Goal: Information Seeking & Learning: Learn about a topic

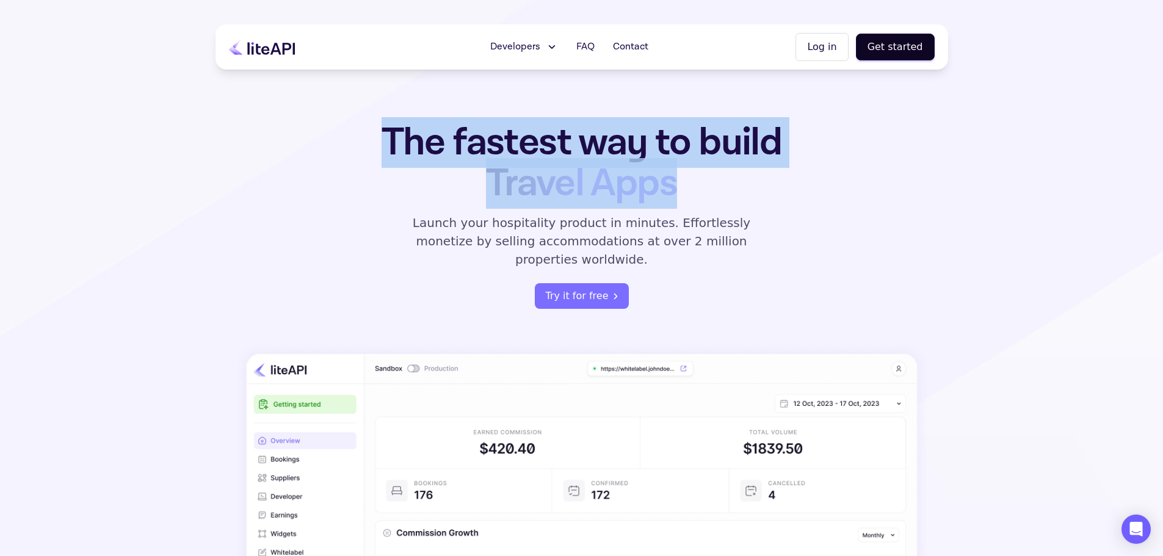
drag, startPoint x: 371, startPoint y: 140, endPoint x: 720, endPoint y: 185, distance: 352.0
click at [720, 185] on h1 "The fastest way to build Travel Apps" at bounding box center [581, 163] width 477 height 82
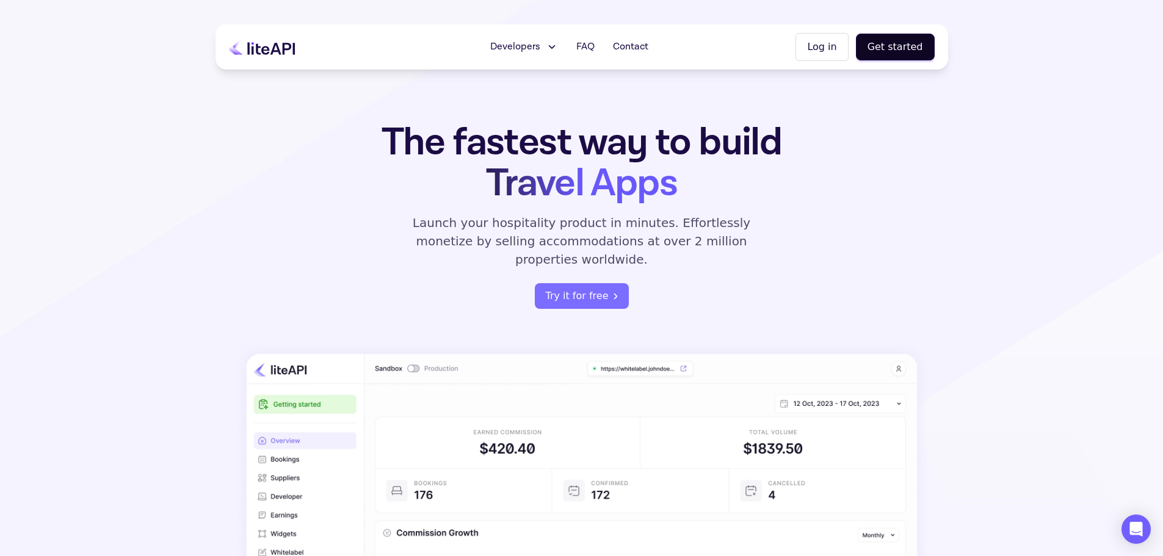
click at [721, 214] on p "Launch your hospitality product in minutes. Effortlessly monetize by selling ac…" at bounding box center [582, 241] width 366 height 55
drag, startPoint x: 587, startPoint y: 243, endPoint x: 748, endPoint y: 247, distance: 161.2
click at [748, 247] on p "Launch your hospitality product in minutes. Effortlessly monetize by selling ac…" at bounding box center [582, 241] width 366 height 55
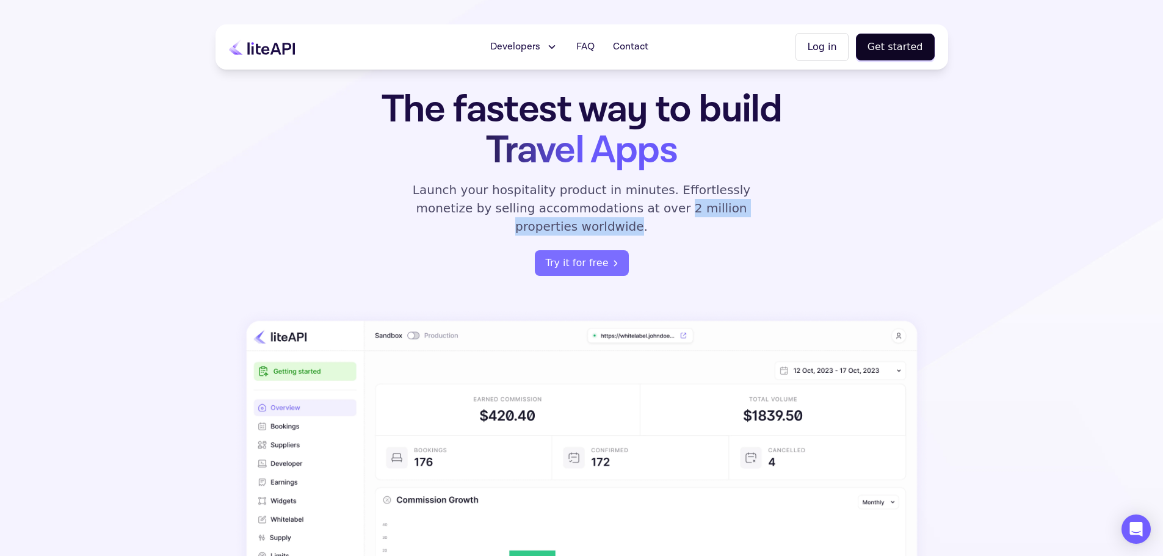
scroll to position [61, 0]
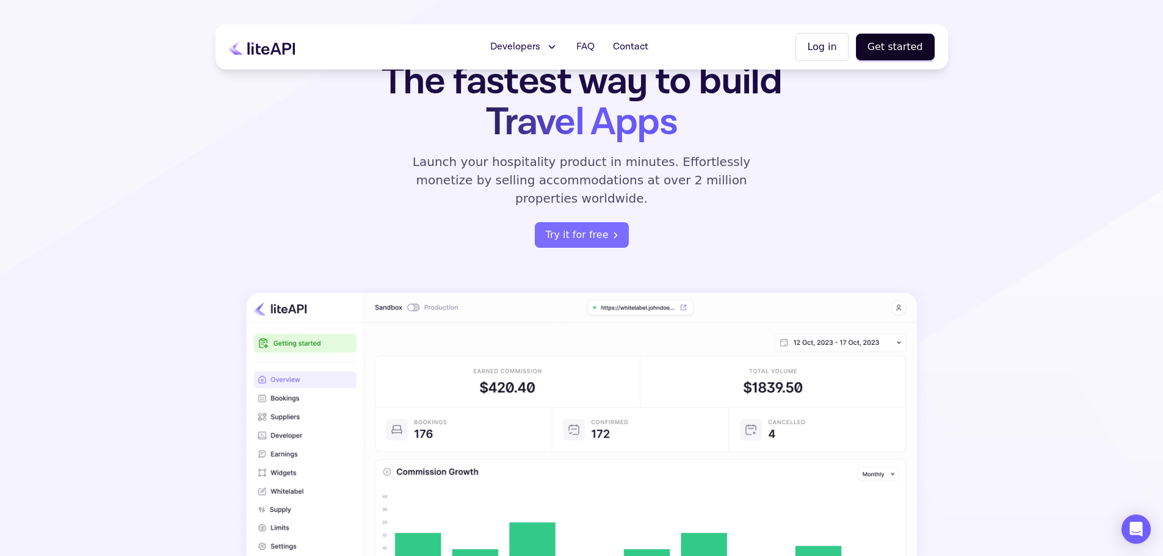
click at [498, 182] on p "Launch your hospitality product in minutes. Effortlessly monetize by selling ac…" at bounding box center [582, 180] width 366 height 55
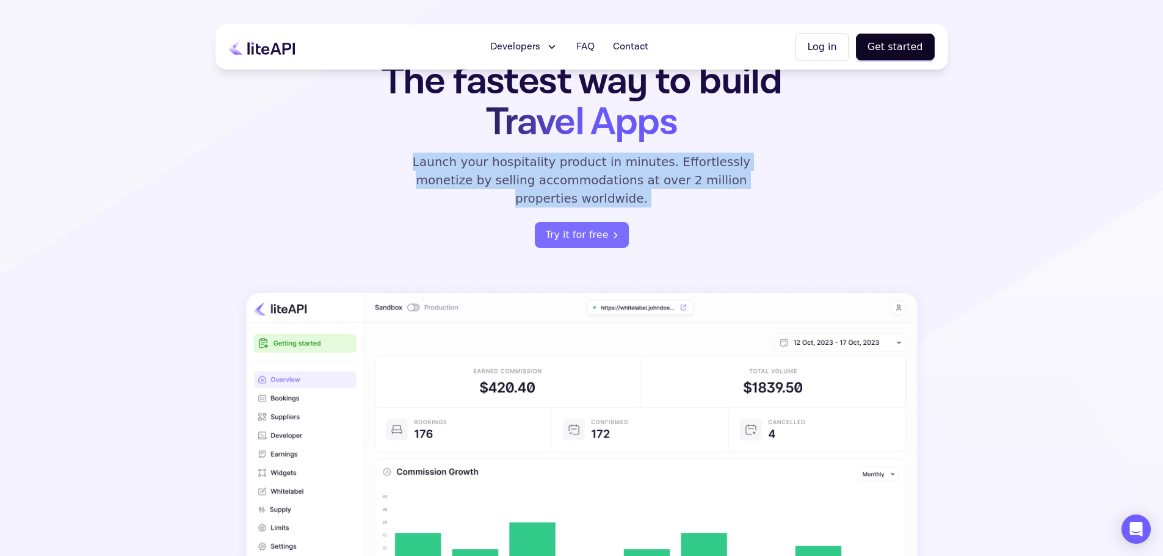
click at [498, 182] on p "Launch your hospitality product in minutes. Effortlessly monetize by selling ac…" at bounding box center [582, 180] width 366 height 55
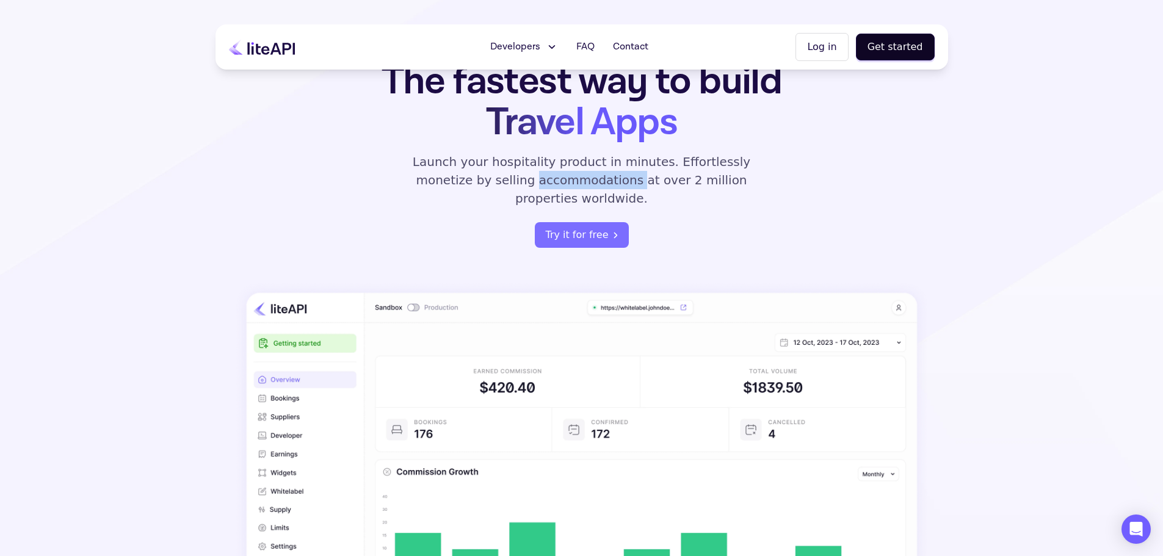
click at [498, 182] on p "Launch your hospitality product in minutes. Effortlessly monetize by selling ac…" at bounding box center [582, 180] width 366 height 55
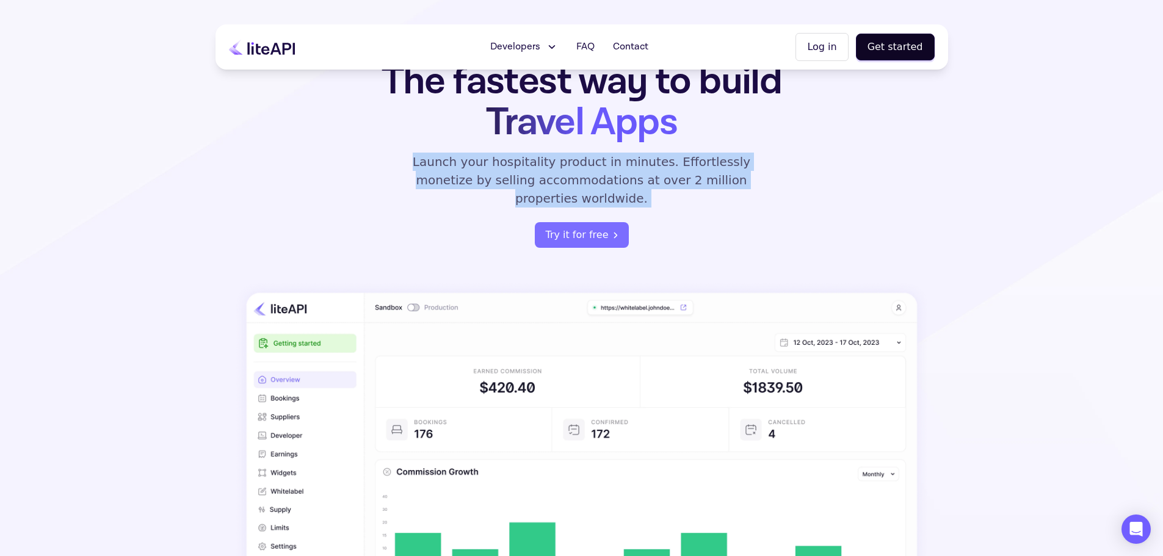
click at [498, 182] on p "Launch your hospitality product in minutes. Effortlessly monetize by selling ac…" at bounding box center [582, 180] width 366 height 55
